Goal: Task Accomplishment & Management: Manage account settings

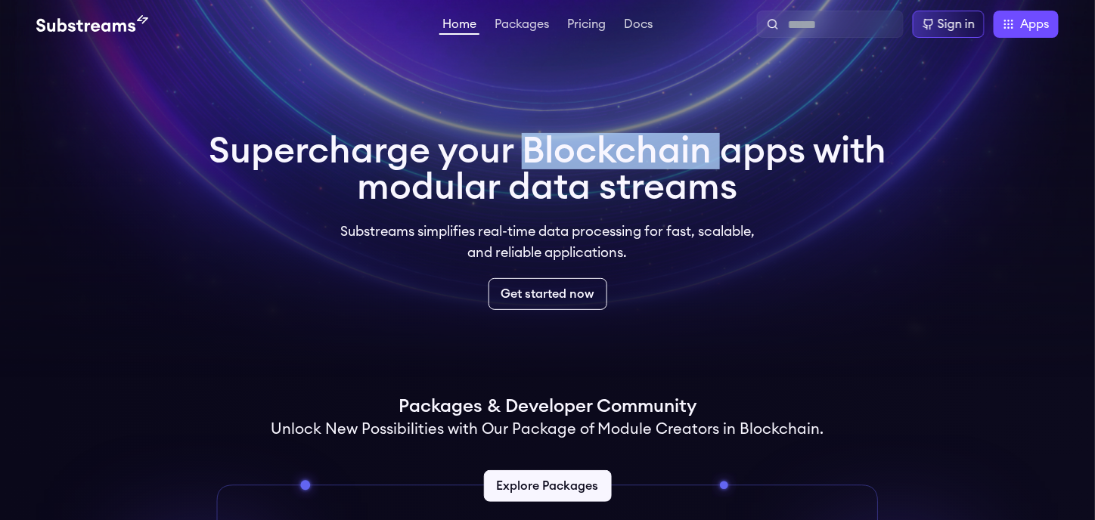
drag, startPoint x: 0, startPoint y: 0, endPoint x: 705, endPoint y: 139, distance: 718.5
click at [705, 139] on h1 "Supercharge your Blockchain apps with modular data streams" at bounding box center [548, 169] width 678 height 73
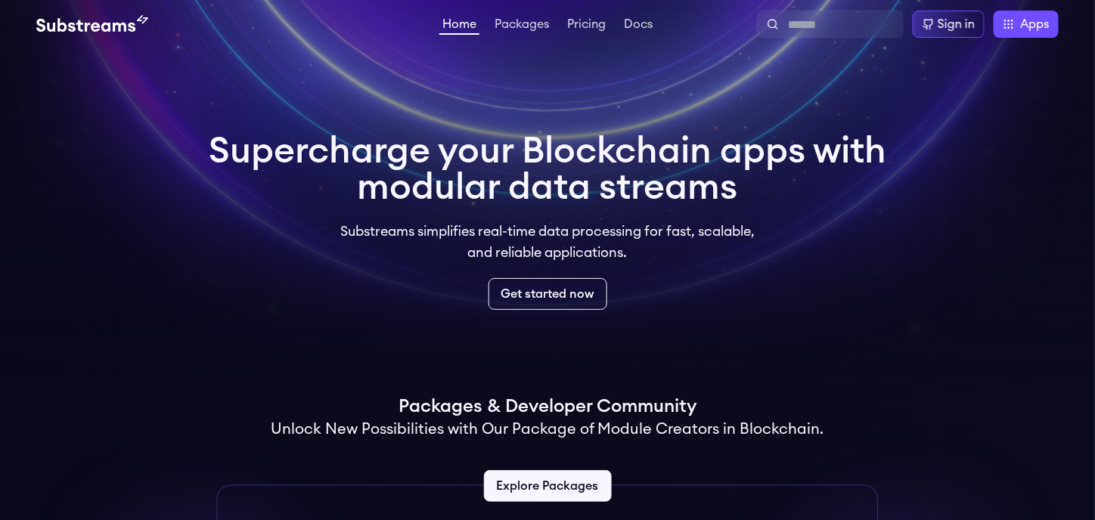
click at [725, 141] on h1 "Supercharge your Blockchain apps with modular data streams" at bounding box center [548, 169] width 678 height 73
click at [841, 142] on h1 "Supercharge your Blockchain apps with modular data streams" at bounding box center [548, 169] width 678 height 73
click at [370, 197] on h1 "Supercharge your Blockchain apps with modular data streams" at bounding box center [548, 169] width 678 height 73
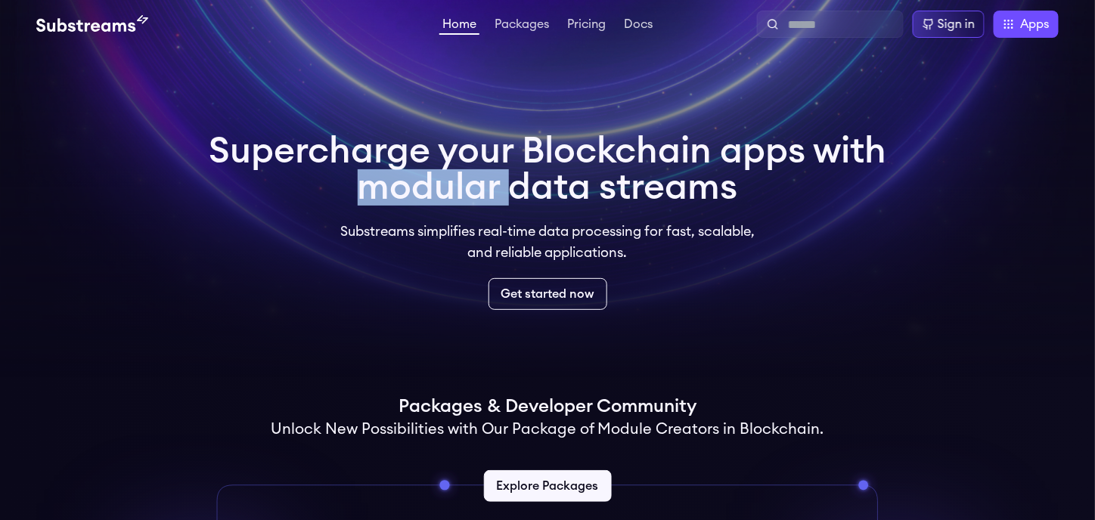
click at [370, 197] on h1 "Supercharge your Blockchain apps with modular data streams" at bounding box center [548, 169] width 678 height 73
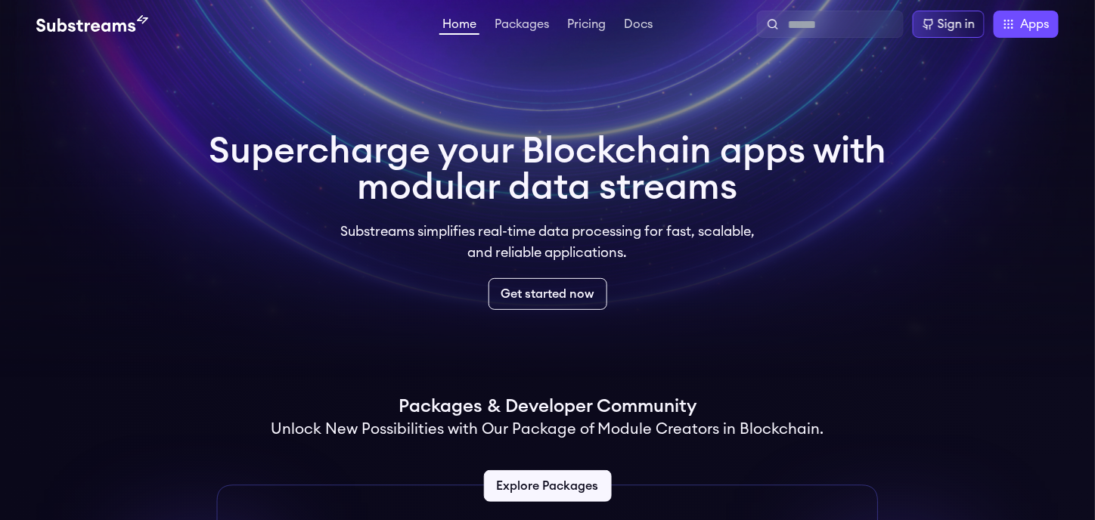
click at [542, 188] on h1 "Supercharge your Blockchain apps with modular data streams" at bounding box center [548, 169] width 678 height 73
drag, startPoint x: 542, startPoint y: 188, endPoint x: 604, endPoint y: 188, distance: 62.0
click at [542, 189] on h1 "Supercharge your Blockchain apps with modular data streams" at bounding box center [548, 169] width 678 height 73
click at [621, 188] on h1 "Supercharge your Blockchain apps with modular data streams" at bounding box center [548, 169] width 678 height 73
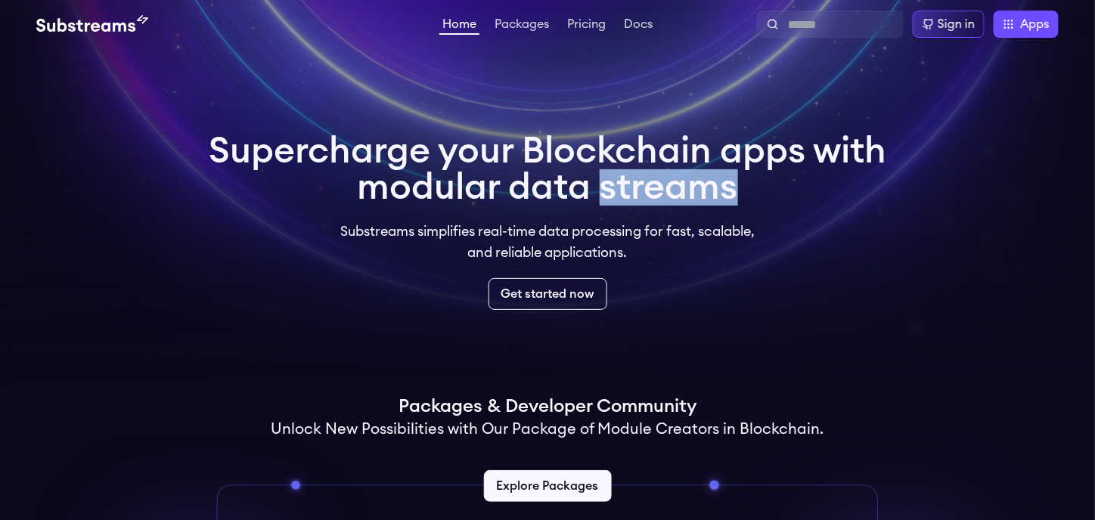
drag, startPoint x: 621, startPoint y: 188, endPoint x: 684, endPoint y: 285, distance: 115.4
click at [622, 188] on h1 "Supercharge your Blockchain apps with modular data streams" at bounding box center [548, 169] width 678 height 73
click at [789, 350] on video at bounding box center [547, 189] width 1095 height 378
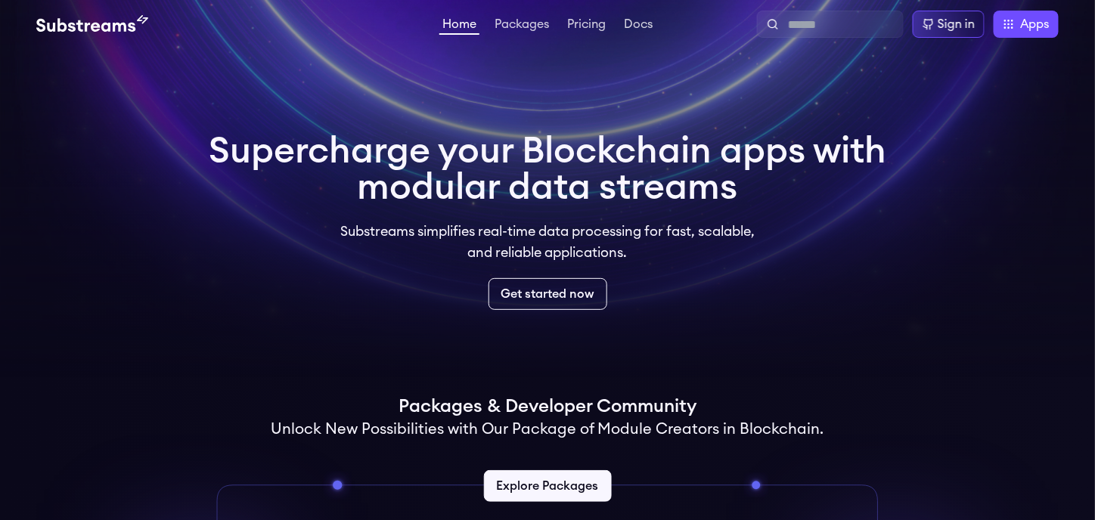
click at [903, 430] on div "Packages & Developer Community Unlock New Possibilities with Our Package of Mod…" at bounding box center [547, 456] width 1023 height 123
click at [758, 292] on div "Get started now" at bounding box center [548, 294] width 678 height 32
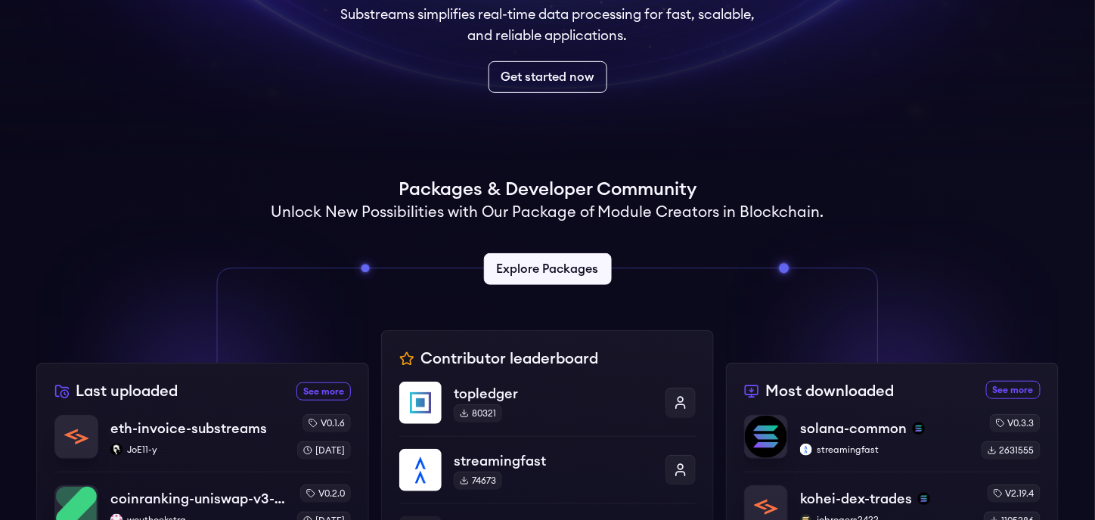
scroll to position [227, 0]
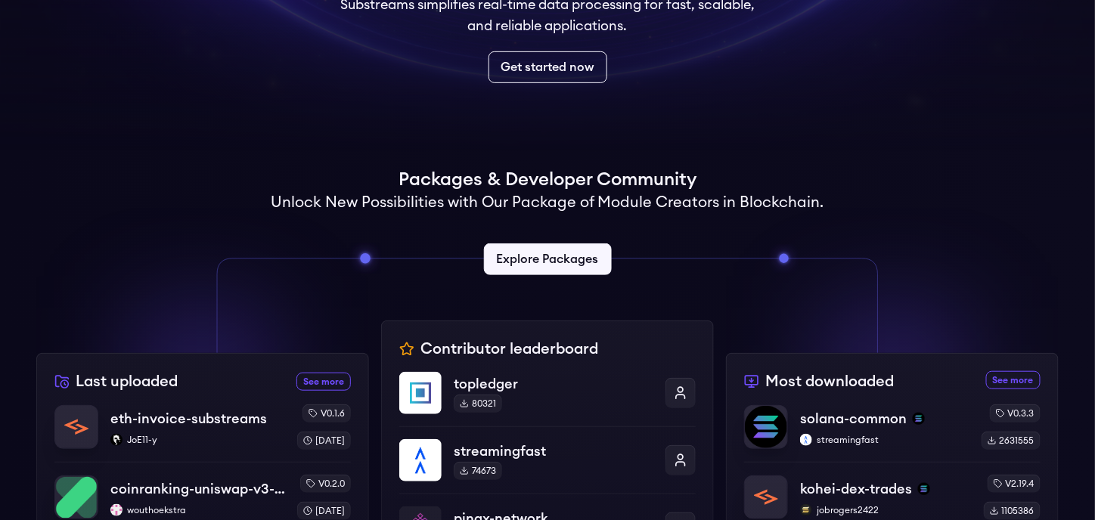
click at [571, 168] on h1 "Packages & Developer Community" at bounding box center [548, 180] width 298 height 24
click at [570, 172] on h1 "Packages & Developer Community" at bounding box center [548, 180] width 298 height 24
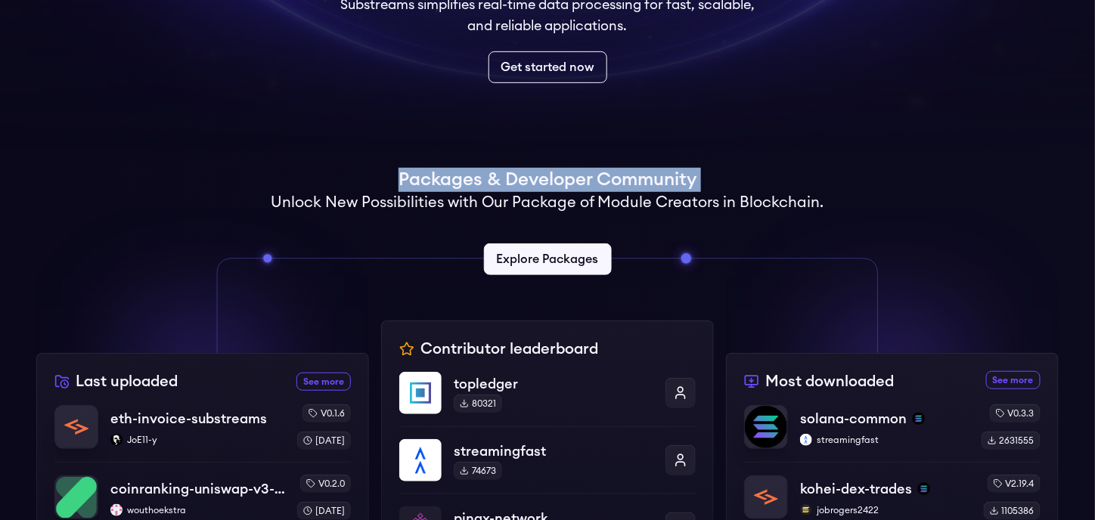
click at [570, 172] on h1 "Packages & Developer Community" at bounding box center [548, 180] width 298 height 24
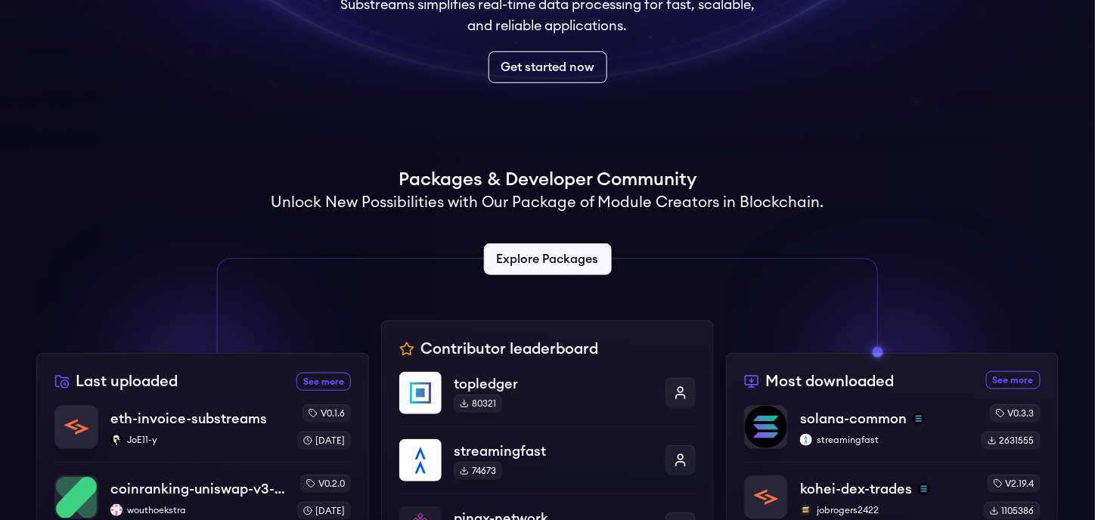
click at [551, 202] on h2 "Unlock New Possibilities with Our Package of Module Creators in Blockchain." at bounding box center [548, 202] width 553 height 21
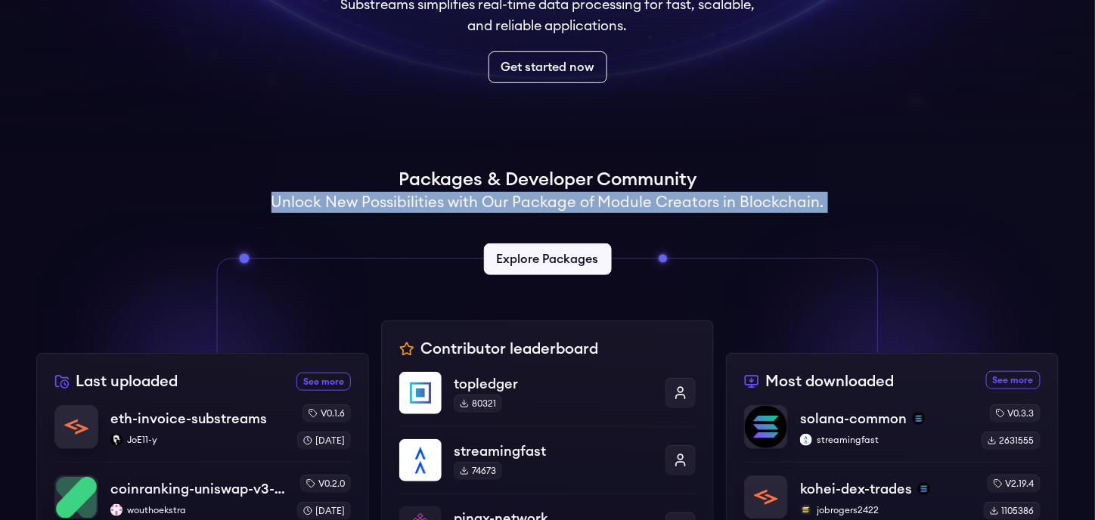
click at [551, 202] on h2 "Unlock New Possibilities with Our Package of Module Creators in Blockchain." at bounding box center [548, 202] width 553 height 21
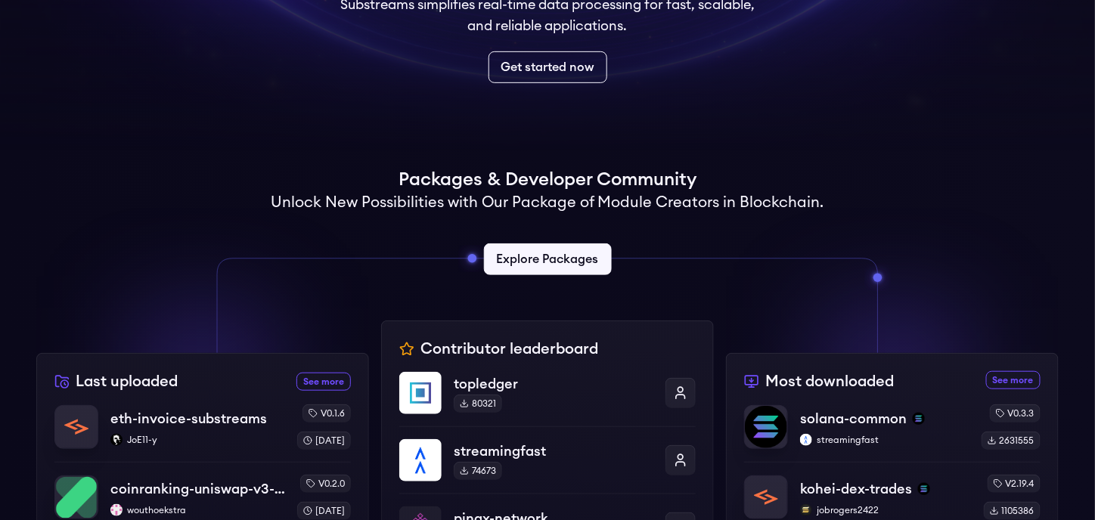
click at [582, 171] on h1 "Packages & Developer Community" at bounding box center [548, 180] width 298 height 24
click at [564, 188] on h1 "Packages & Developer Community" at bounding box center [548, 180] width 298 height 24
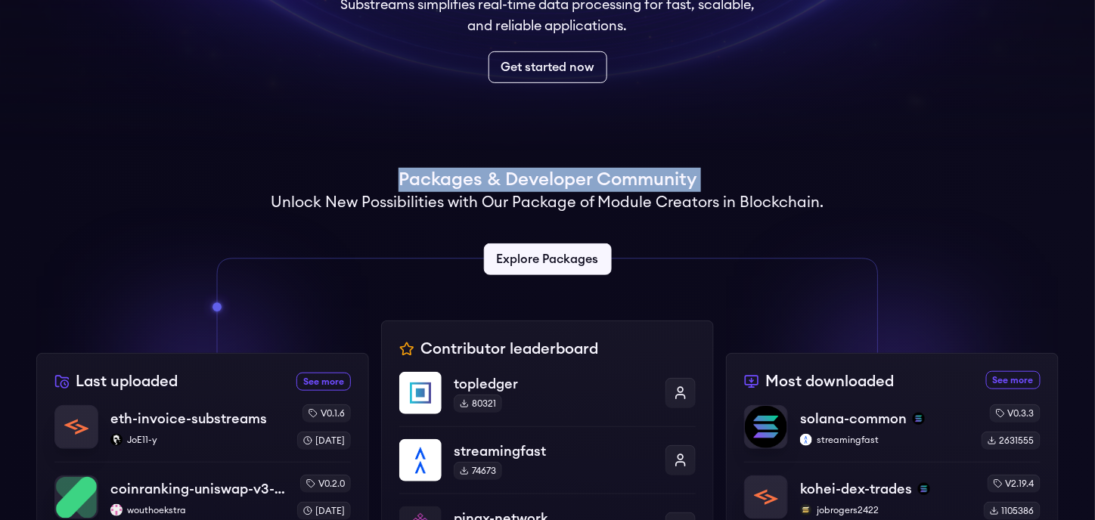
click at [564, 188] on h1 "Packages & Developer Community" at bounding box center [548, 180] width 298 height 24
click at [566, 189] on h1 "Packages & Developer Community" at bounding box center [548, 180] width 298 height 24
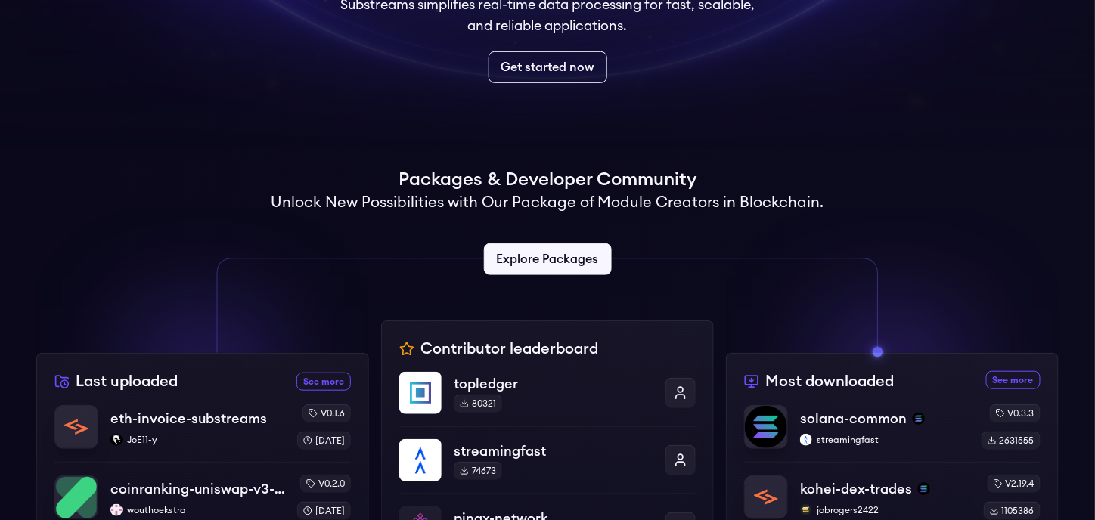
click at [560, 207] on h2 "Unlock New Possibilities with Our Package of Module Creators in Blockchain." at bounding box center [548, 202] width 553 height 21
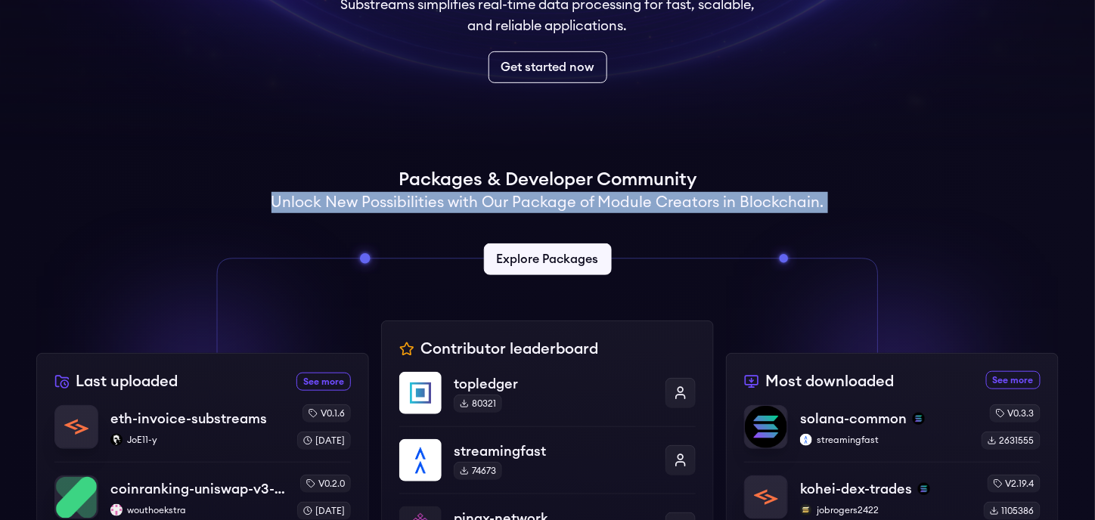
click at [560, 207] on h2 "Unlock New Possibilities with Our Package of Module Creators in Blockchain." at bounding box center [548, 202] width 553 height 21
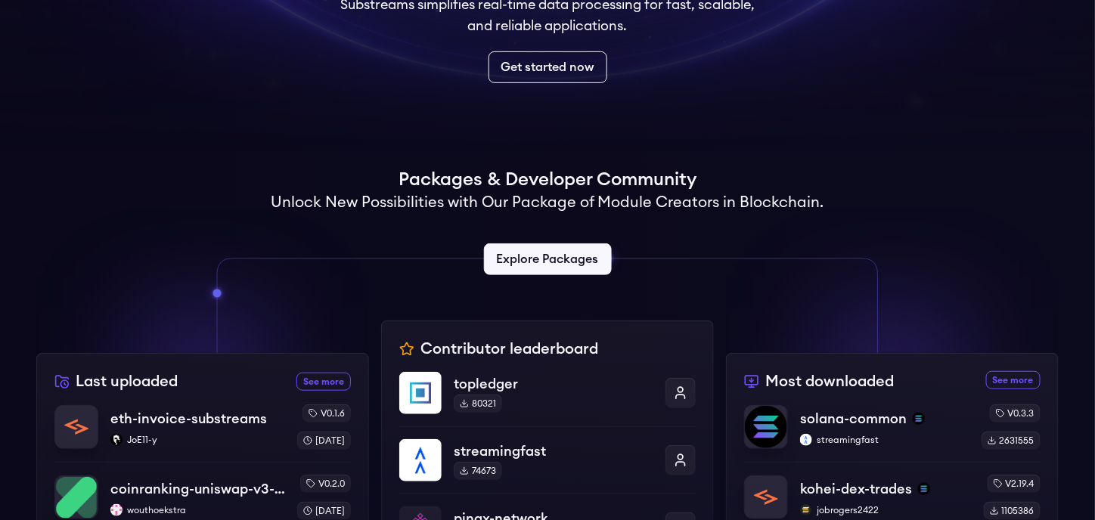
click at [585, 184] on h1 "Packages & Developer Community" at bounding box center [548, 180] width 298 height 24
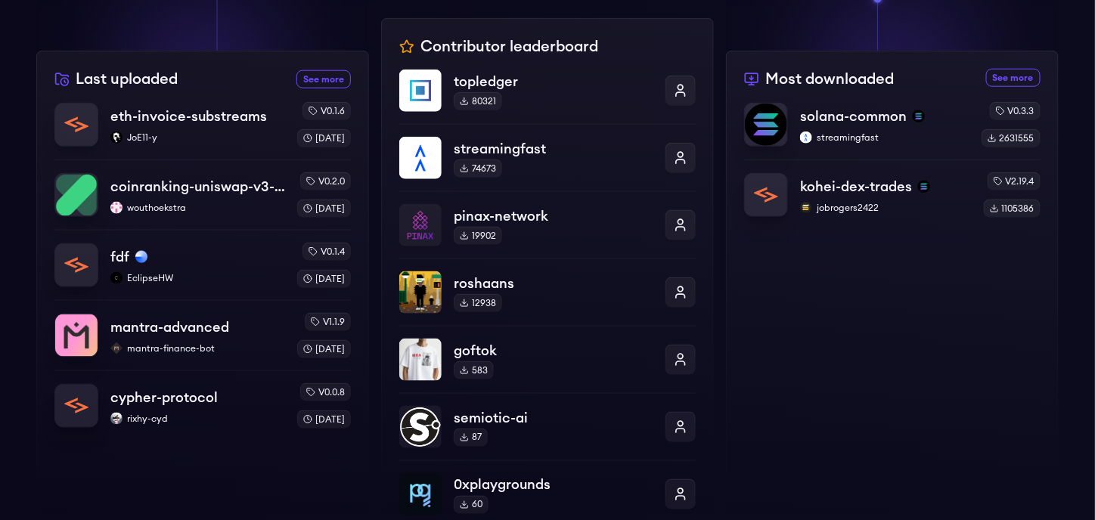
scroll to position [0, 0]
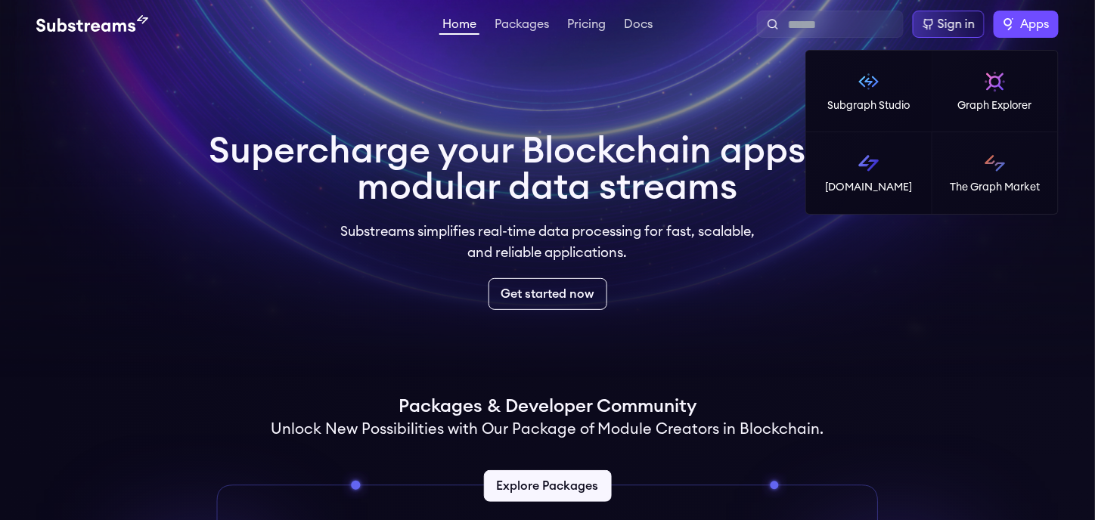
click at [1023, 23] on span "Apps" at bounding box center [1035, 24] width 29 height 18
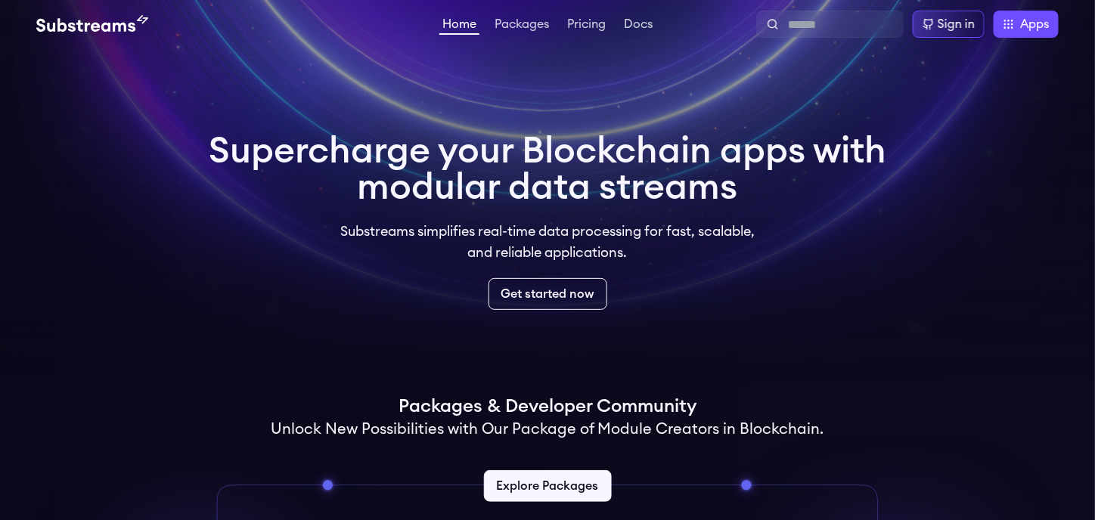
click at [672, 107] on video at bounding box center [547, 189] width 1095 height 378
click at [596, 23] on link "Pricing" at bounding box center [586, 25] width 45 height 15
click at [578, 26] on link "Pricing" at bounding box center [586, 25] width 45 height 15
click at [954, 27] on div "Sign in" at bounding box center [956, 24] width 37 height 18
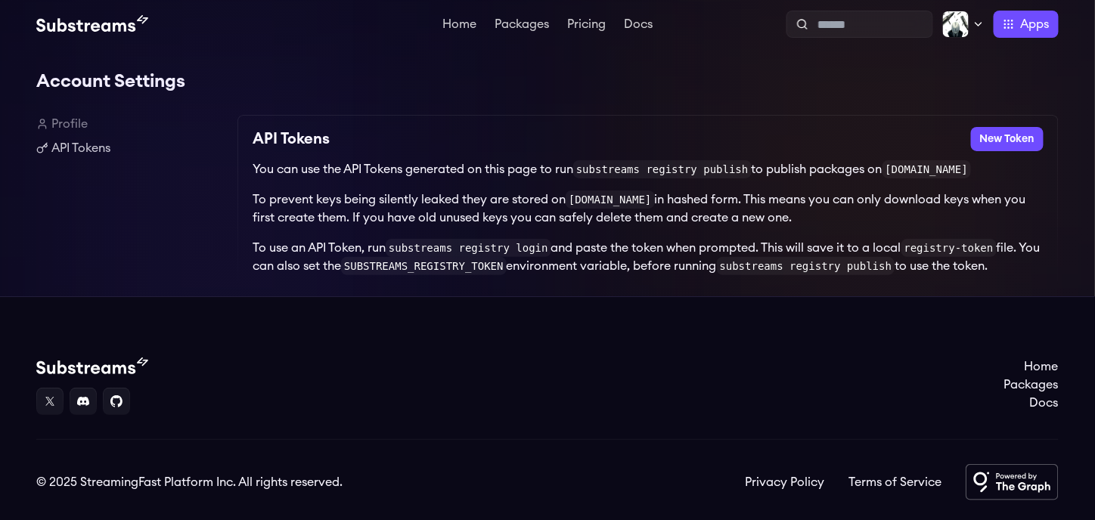
click at [333, 169] on p "You can use the API Tokens generated on this page to run substreams registry pu…" at bounding box center [648, 169] width 791 height 18
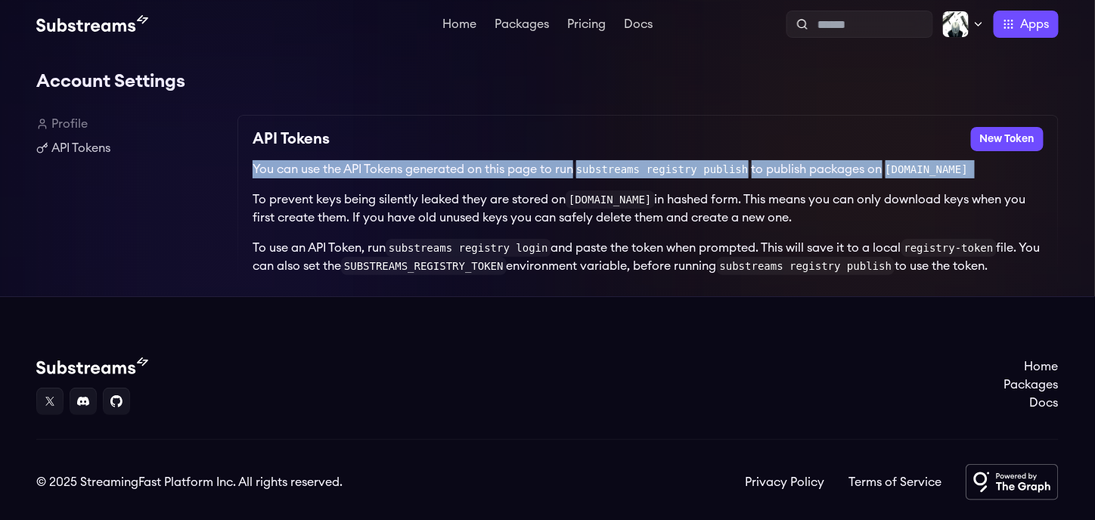
click at [333, 169] on p "You can use the API Tokens generated on this page to run substreams registry pu…" at bounding box center [648, 169] width 791 height 18
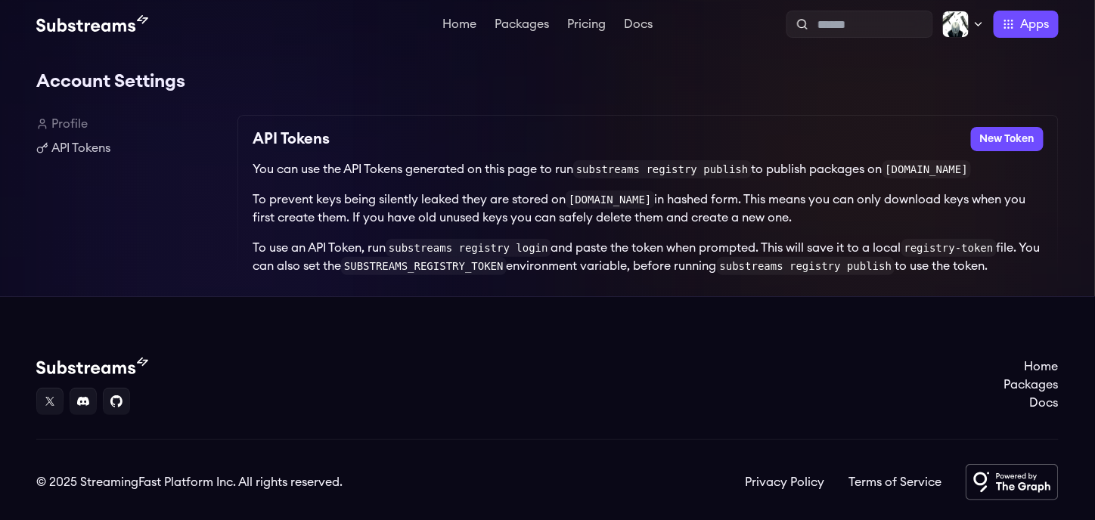
click at [842, 247] on p "To use an API Token, run substreams registry login and paste the token when pro…" at bounding box center [648, 257] width 791 height 36
drag, startPoint x: 981, startPoint y: 274, endPoint x: 241, endPoint y: 173, distance: 747.2
click at [241, 173] on div "API Tokens New Token You can use the API Tokens generated on this page to run s…" at bounding box center [647, 206] width 821 height 182
copy div "API Tokens New Token You can use the API Tokens generated on this page to run s…"
click at [237, 220] on div "Profile API Tokens API Tokens New Token You can use the API Tokens generated on…" at bounding box center [547, 206] width 1023 height 182
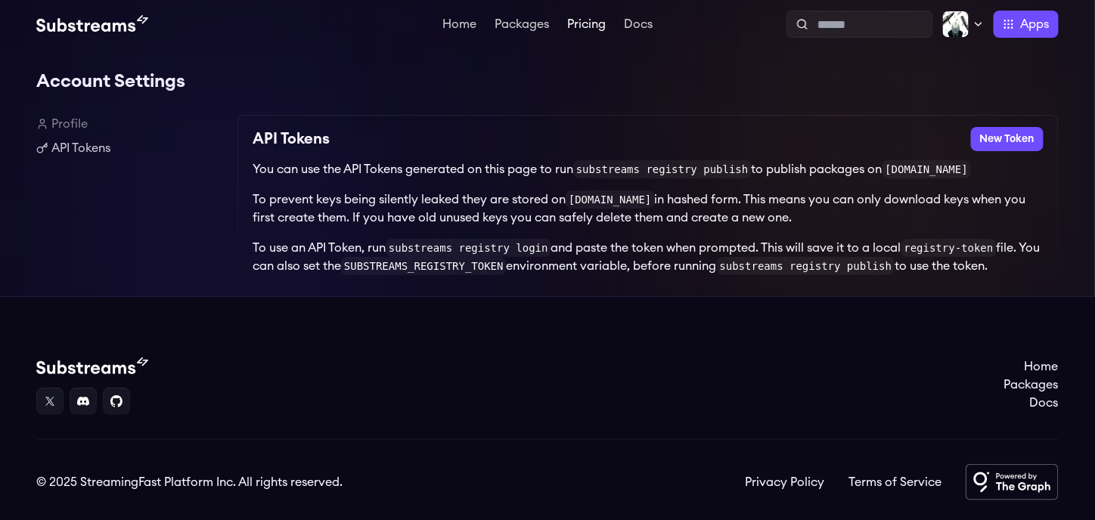
click at [567, 32] on link "Pricing" at bounding box center [586, 25] width 45 height 15
click at [88, 123] on link "Profile" at bounding box center [130, 124] width 189 height 18
click at [1007, 141] on button "New Token" at bounding box center [1007, 139] width 73 height 24
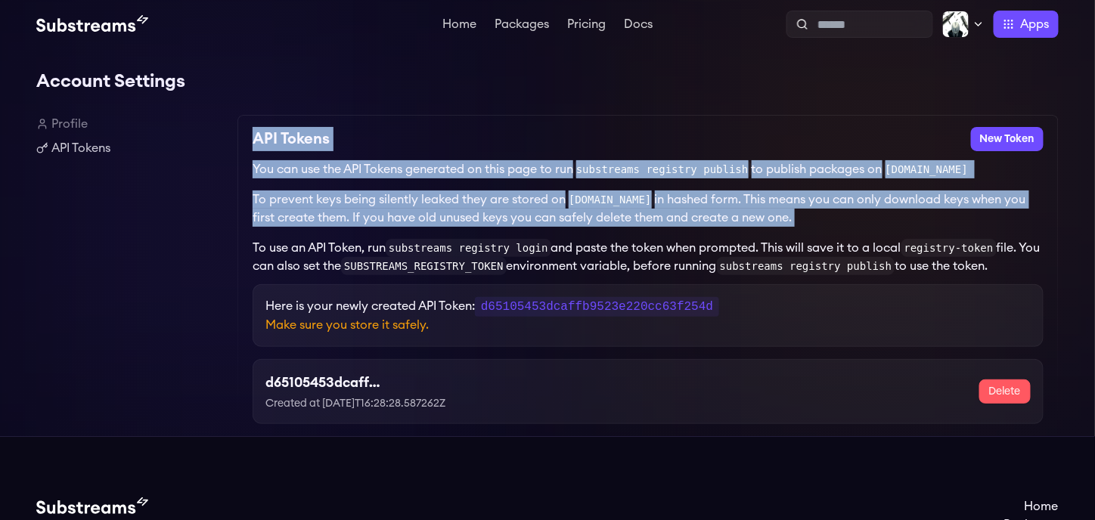
click at [509, 289] on div "Profile API Tokens API Tokens New Token You can use the API Tokens generated on…" at bounding box center [547, 275] width 1023 height 321
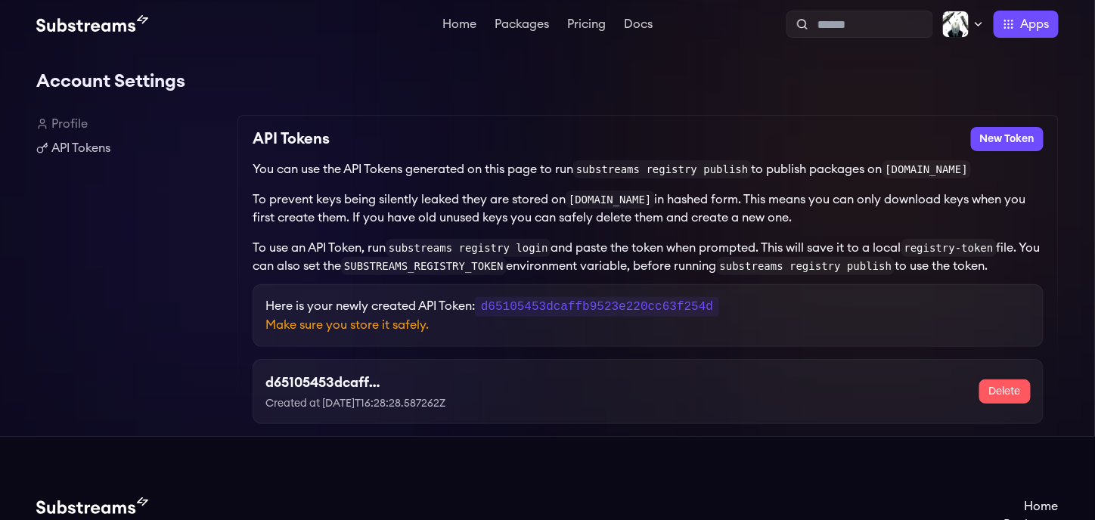
click at [613, 292] on div "Here is your newly created API Token: d65105453dcaffb9523e220cc63f254d Make sur…" at bounding box center [648, 315] width 791 height 63
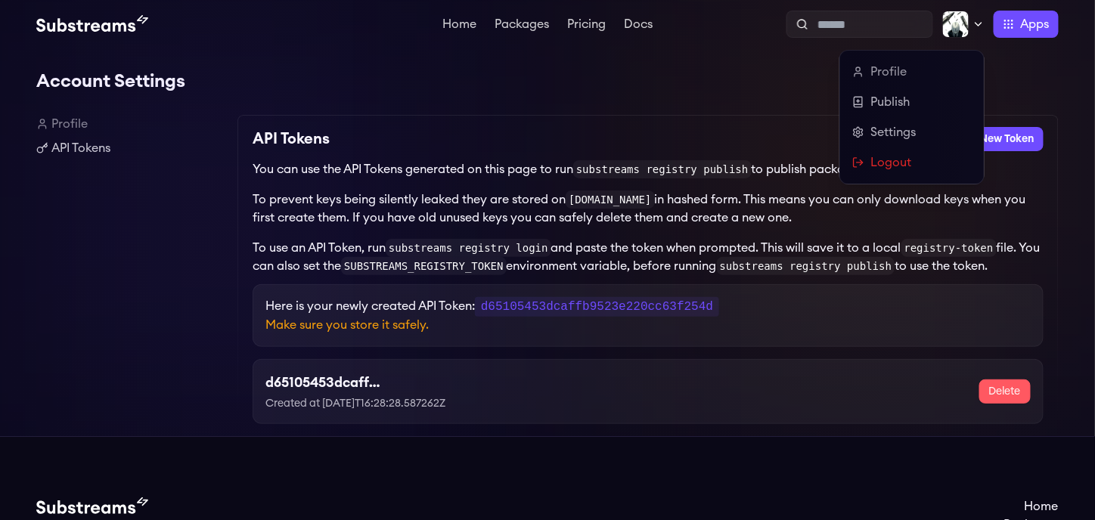
click at [978, 22] on icon at bounding box center [979, 24] width 12 height 12
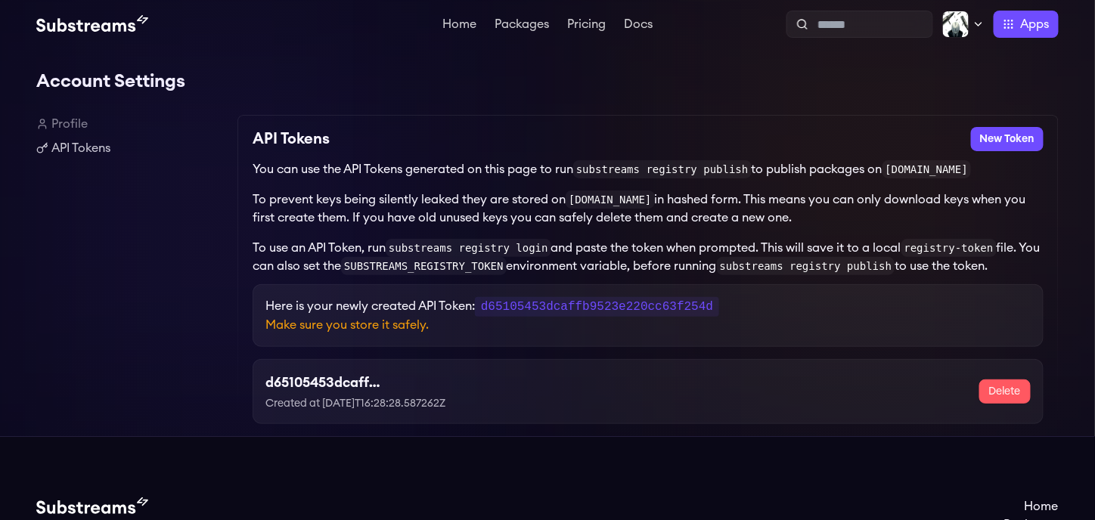
click at [67, 130] on link "Profile" at bounding box center [130, 124] width 189 height 18
click at [85, 76] on h1 "Account Settings" at bounding box center [547, 82] width 1023 height 30
click at [225, 49] on div "Account Settings Profile API Tokens API Tokens New Token You can use the API To…" at bounding box center [547, 242] width 1023 height 388
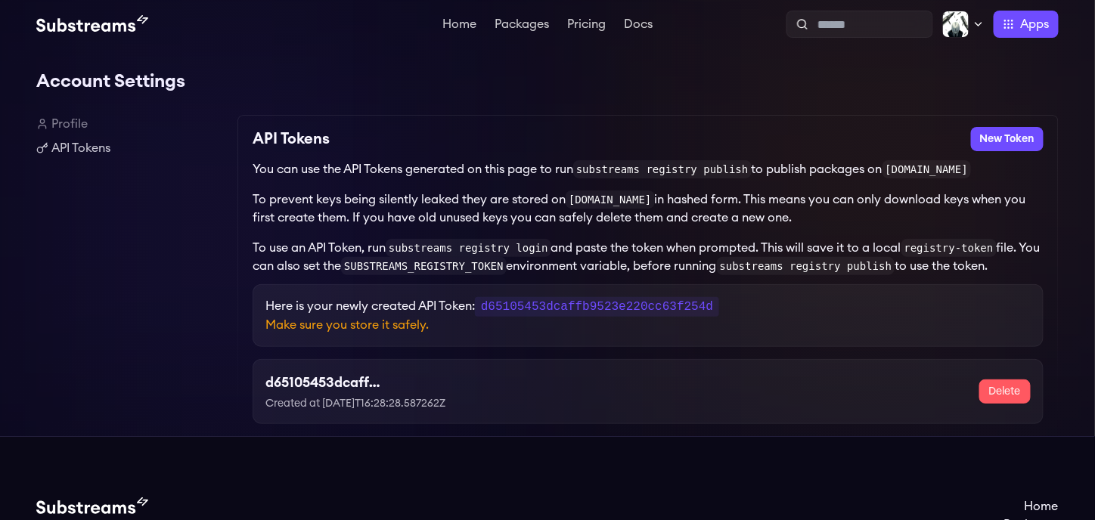
click at [436, 392] on div "d65105453dcaffb9523e220cc63f254d Created at 2025-08-28T16:28:28.587262Z" at bounding box center [386, 391] width 243 height 39
click at [434, 402] on p "Created at 2025-08-28T16:28:28.587262Z" at bounding box center [386, 403] width 243 height 15
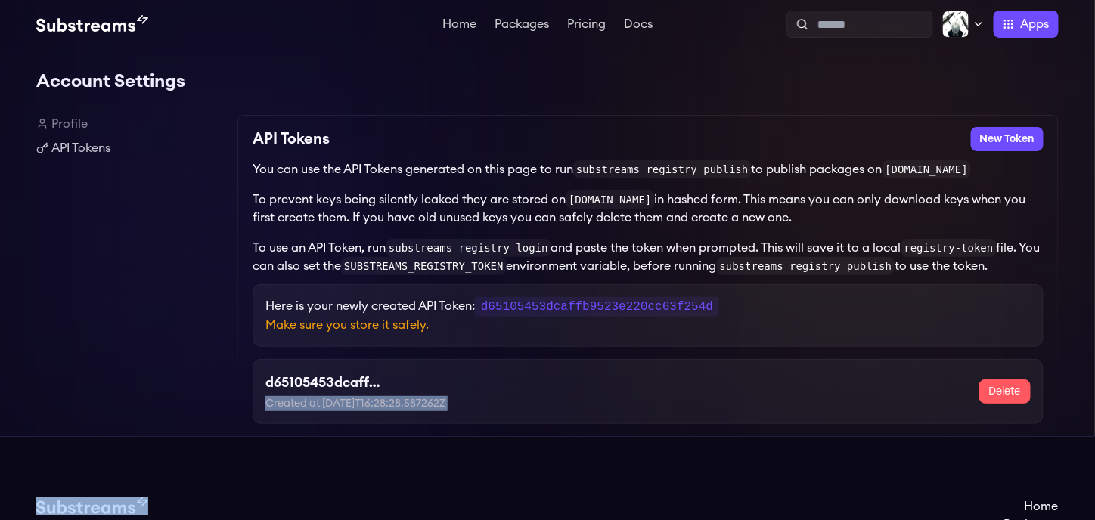
drag, startPoint x: 434, startPoint y: 402, endPoint x: 476, endPoint y: 362, distance: 58.3
click at [434, 402] on p "Created at 2025-08-28T16:28:28.587262Z" at bounding box center [386, 403] width 243 height 15
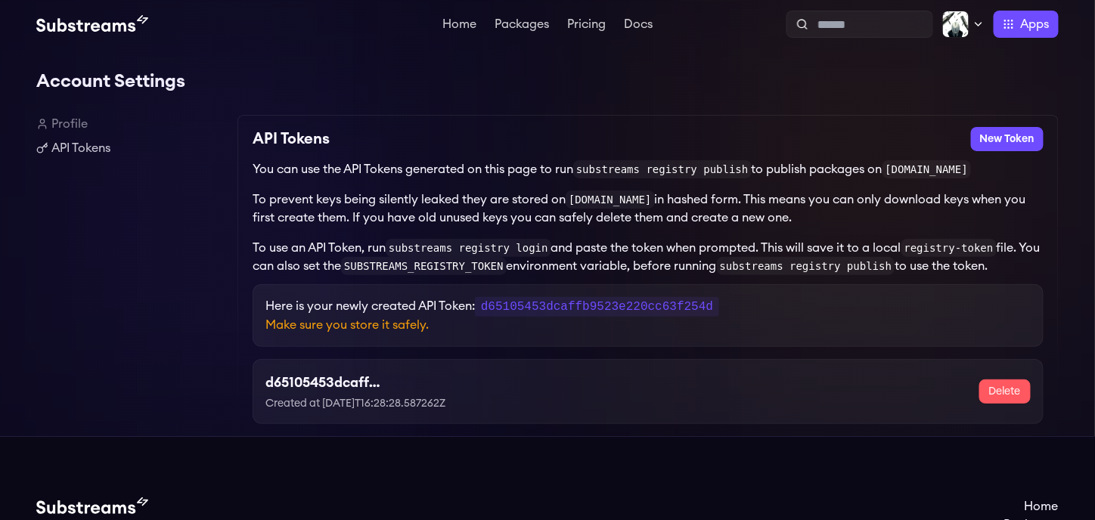
click at [480, 359] on div "d65105453dcaffb9523e220cc63f254d Created at 2025-08-28T16:28:28.587262Z Delete" at bounding box center [648, 391] width 791 height 65
click at [342, 306] on p "Here is your newly created API Token: d65105453dcaffb9523e220cc63f254d" at bounding box center [647, 306] width 765 height 19
click at [469, 169] on p "You can use the API Tokens generated on this page to run substreams registry pu…" at bounding box center [648, 169] width 791 height 18
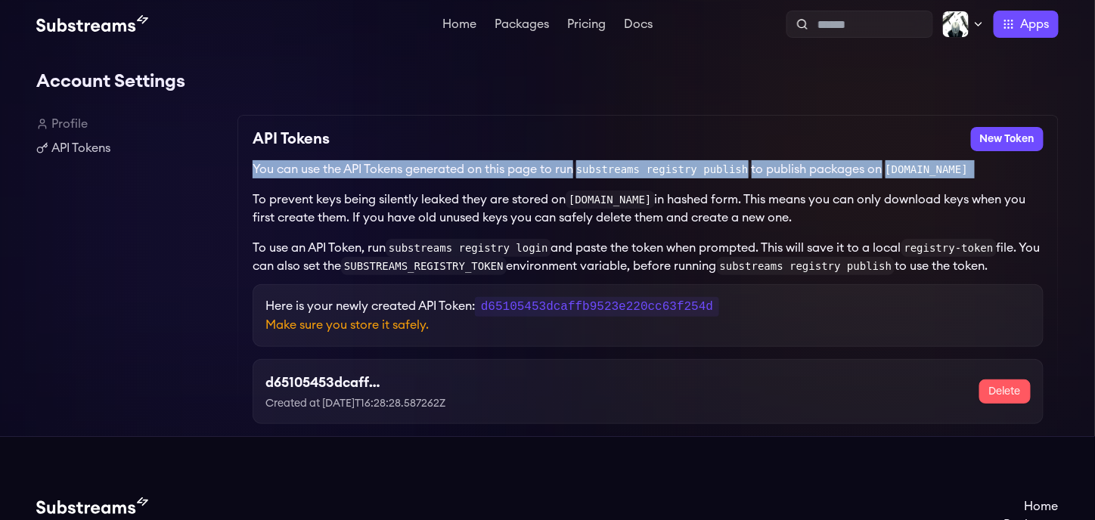
click at [469, 169] on p "You can use the API Tokens generated on this page to run substreams registry pu…" at bounding box center [648, 169] width 791 height 18
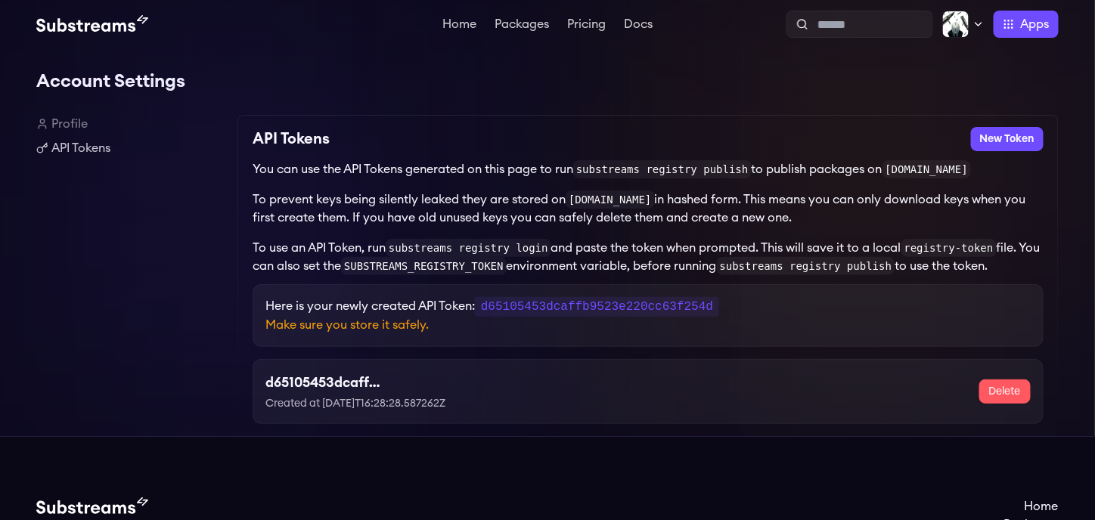
click at [563, 189] on div "You can use the API Tokens generated on this page to run substreams registry pu…" at bounding box center [648, 217] width 791 height 115
click at [473, 26] on link "Home" at bounding box center [459, 25] width 40 height 15
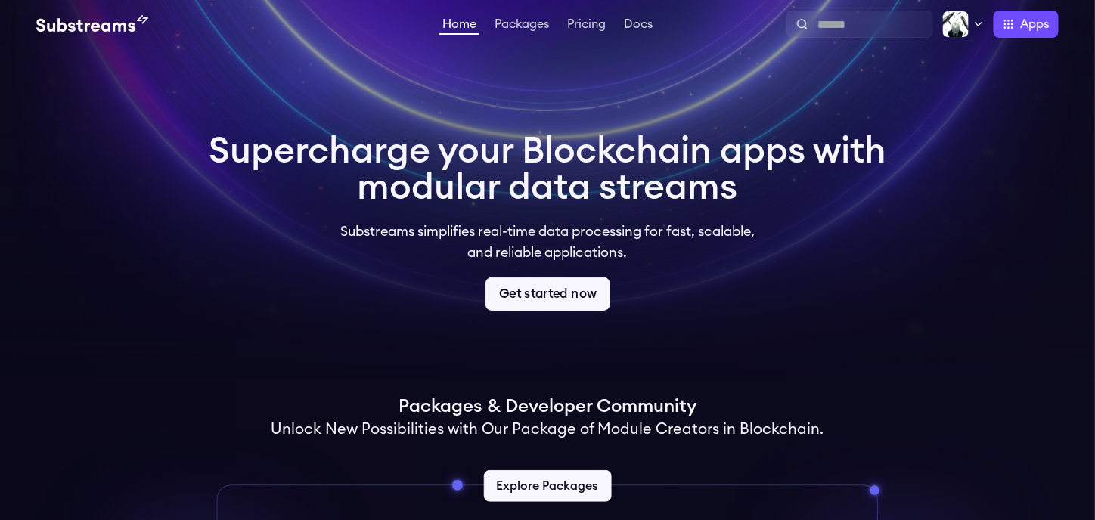
drag, startPoint x: 576, startPoint y: 291, endPoint x: 596, endPoint y: 287, distance: 20.2
click at [576, 291] on link "Get started now" at bounding box center [548, 294] width 125 height 33
click at [986, 26] on div "Profile Publish Settings Logout Apps Subgraph Studio Graph Explorer [DOMAIN_NAM…" at bounding box center [857, 24] width 403 height 27
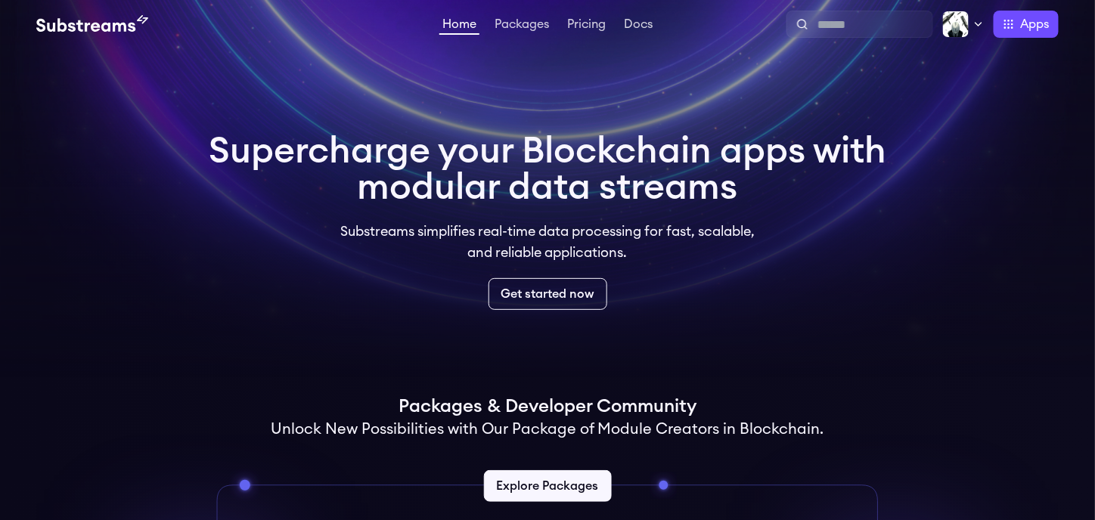
click at [985, 26] on div "Profile Publish Settings Logout Apps Subgraph Studio Graph Explorer [DOMAIN_NAM…" at bounding box center [857, 24] width 403 height 27
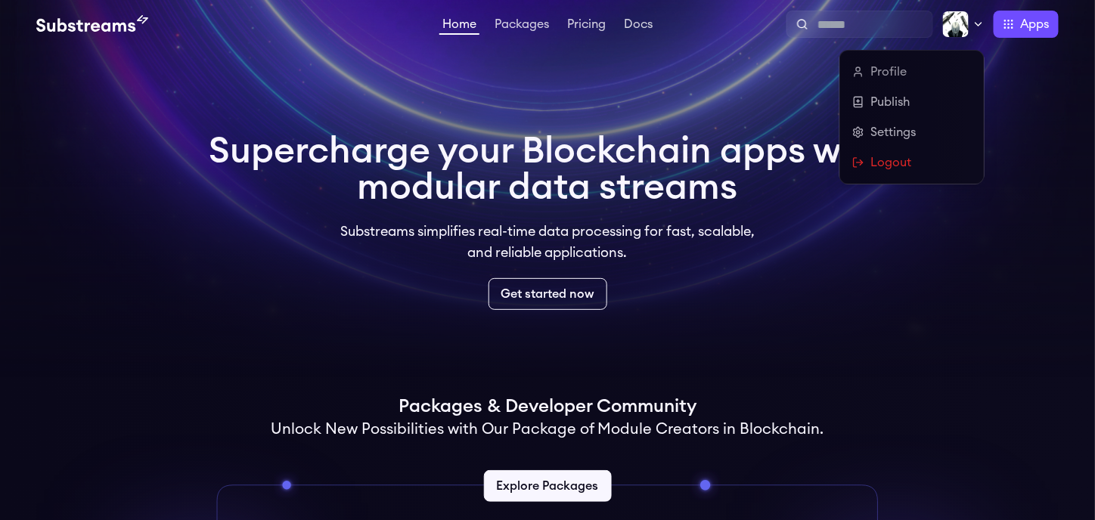
click at [981, 26] on icon at bounding box center [979, 24] width 12 height 12
click at [939, 72] on link "Profile" at bounding box center [911, 72] width 119 height 18
click at [883, 98] on link "Publish" at bounding box center [911, 102] width 119 height 18
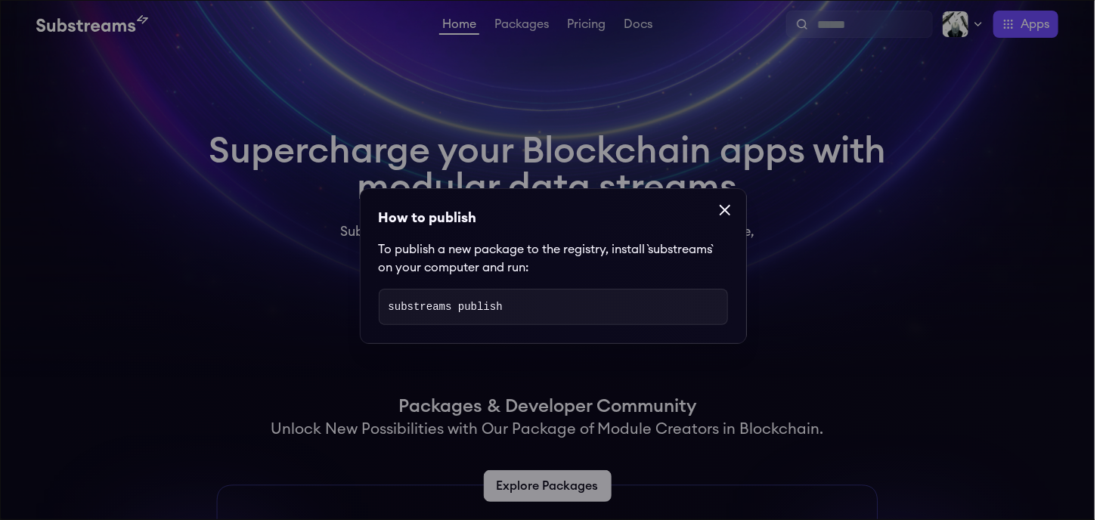
click at [718, 206] on icon at bounding box center [725, 210] width 18 height 18
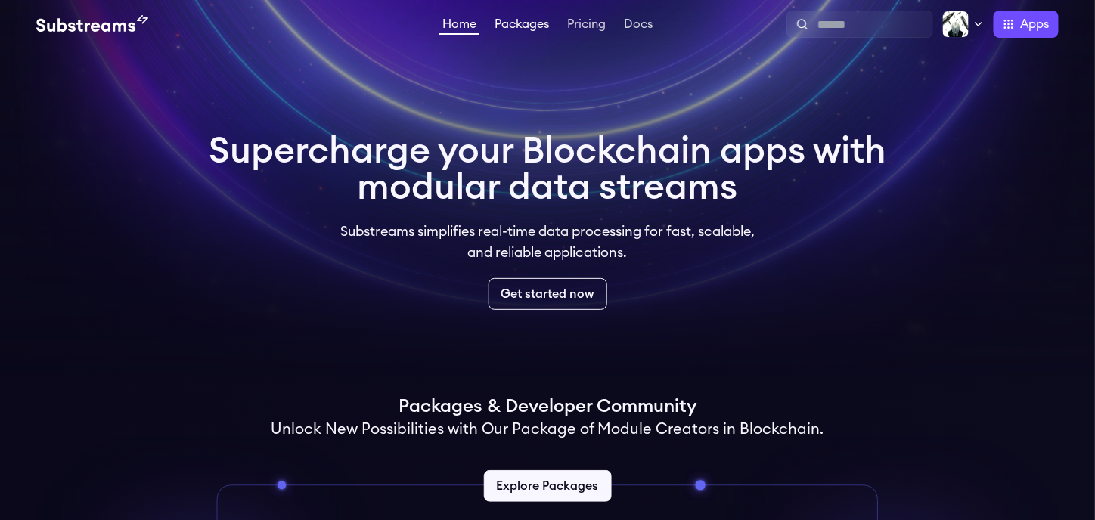
click at [520, 31] on link "Packages" at bounding box center [522, 25] width 61 height 15
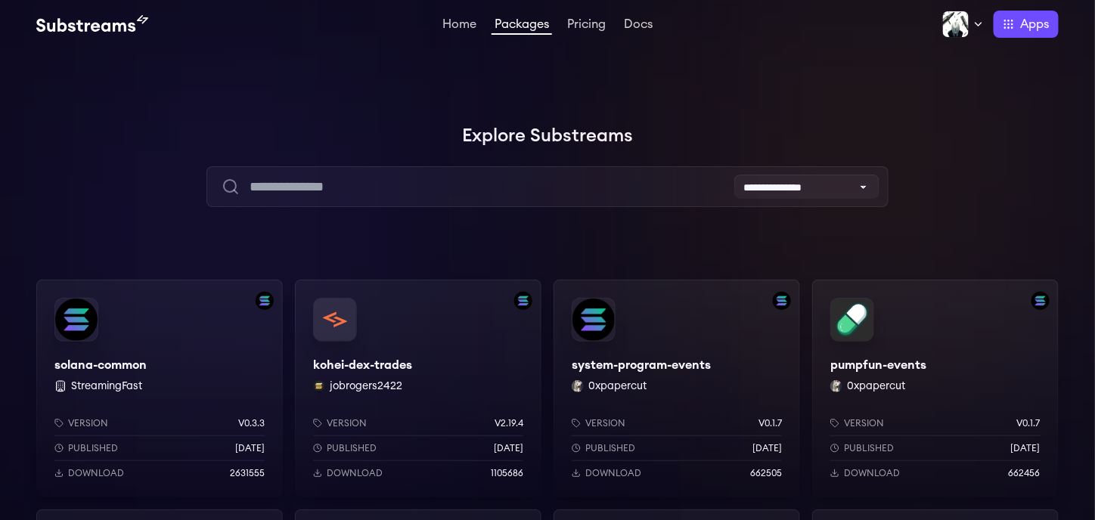
click at [219, 365] on div "solana-common StreamingFast Version v0.3.3 Published [DATE] Download 2631555" at bounding box center [159, 389] width 247 height 218
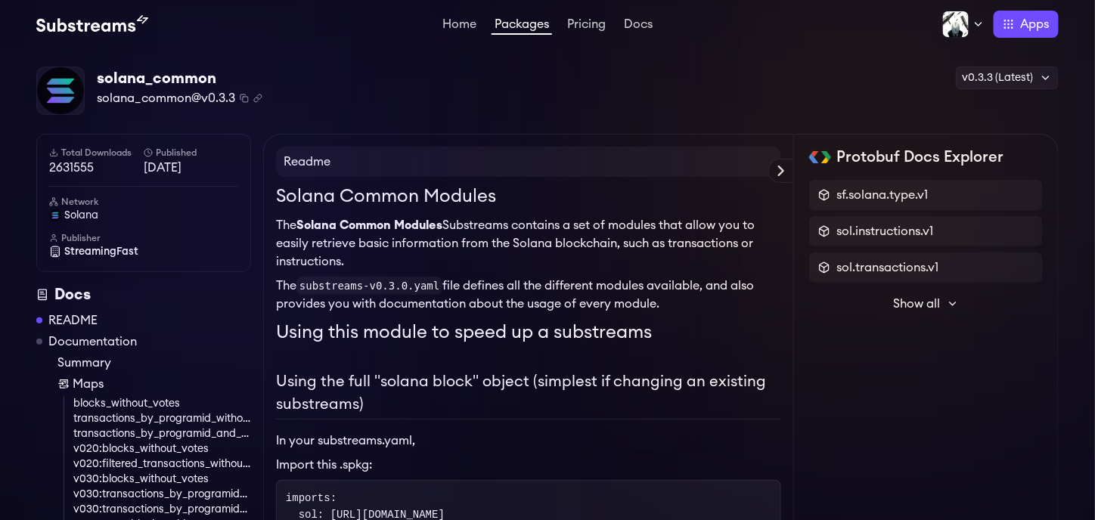
click at [452, 204] on h1 "Solana Common Modules" at bounding box center [528, 196] width 505 height 27
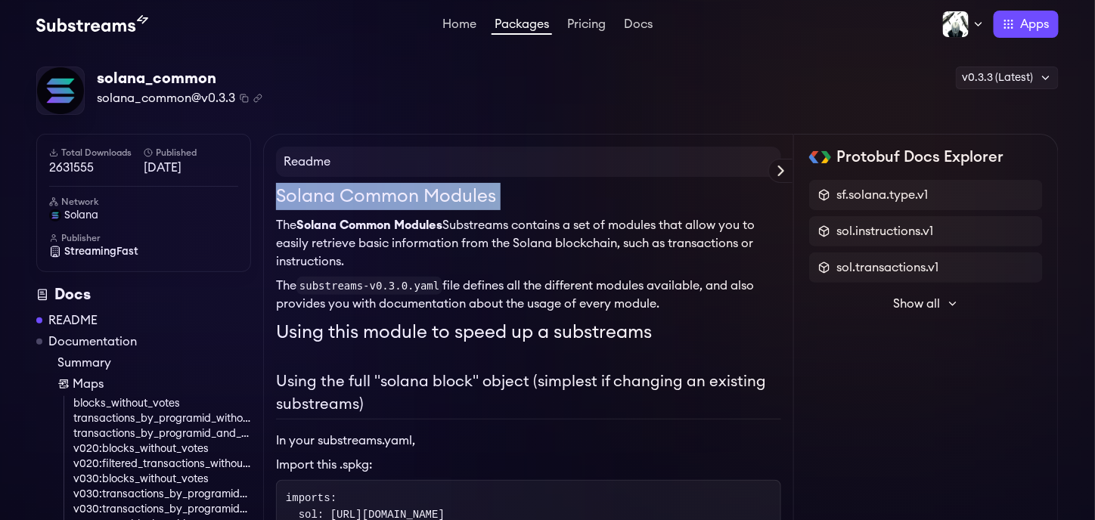
click at [452, 204] on h1 "Solana Common Modules" at bounding box center [528, 196] width 505 height 27
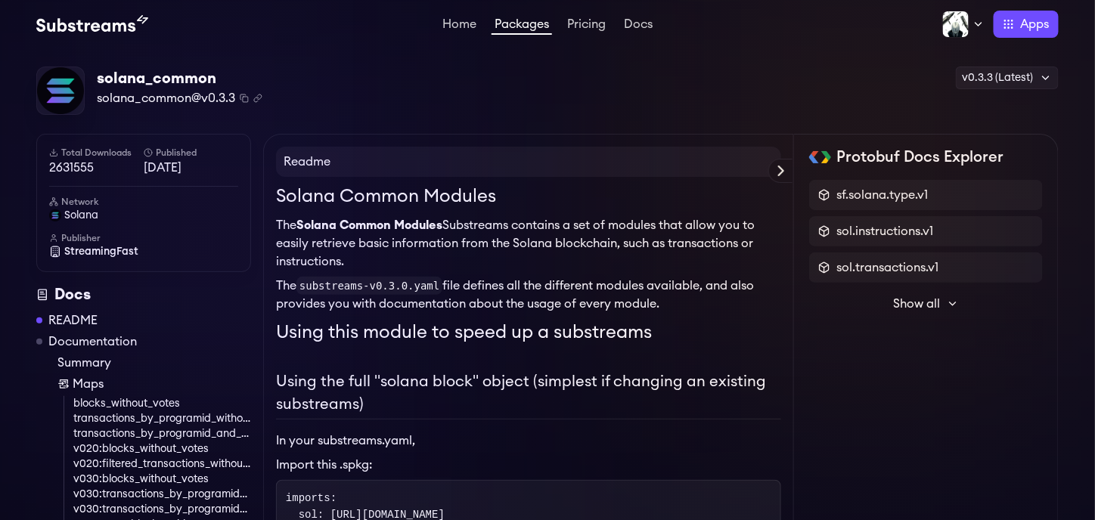
click at [566, 241] on p "The Solana Common Modules Substreams contains a set of modules that allow you t…" at bounding box center [528, 243] width 505 height 54
click at [591, 27] on link "Pricing" at bounding box center [586, 25] width 45 height 15
